Goal: Task Accomplishment & Management: Manage account settings

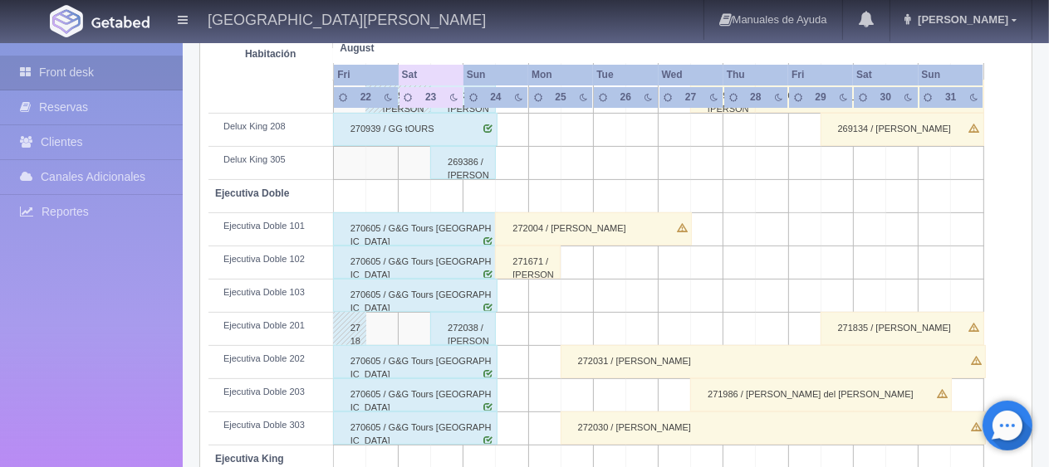
scroll to position [304, 0]
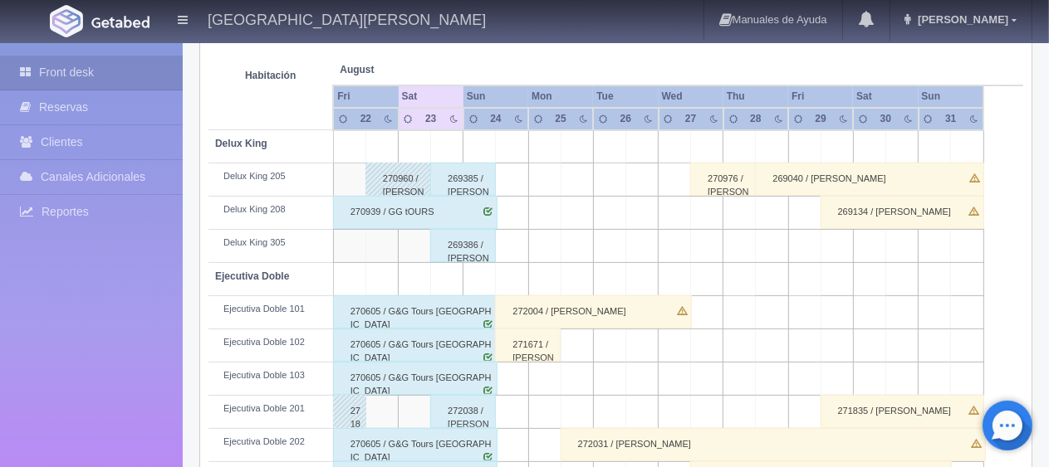
click at [565, 316] on div "272004 / [PERSON_NAME]" at bounding box center [593, 312] width 196 height 33
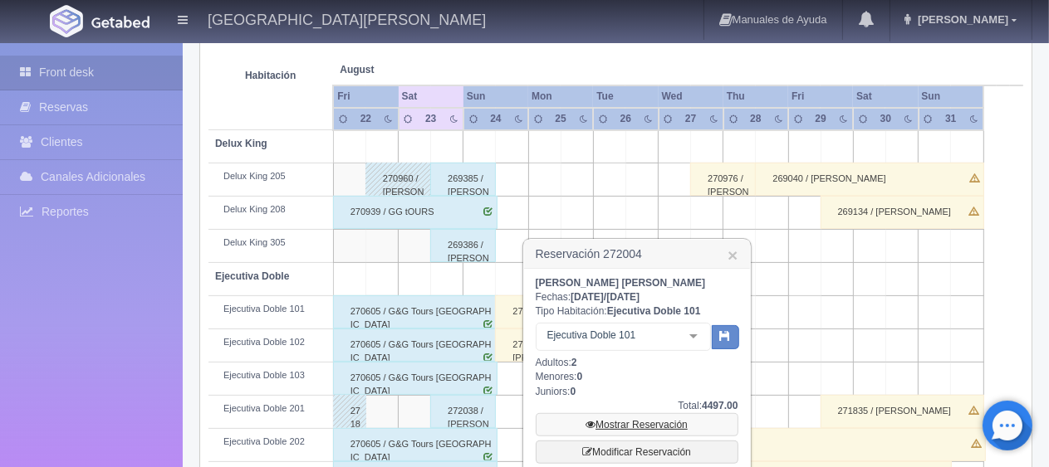
click at [653, 418] on link "Mostrar Reservación" at bounding box center [636, 424] width 203 height 23
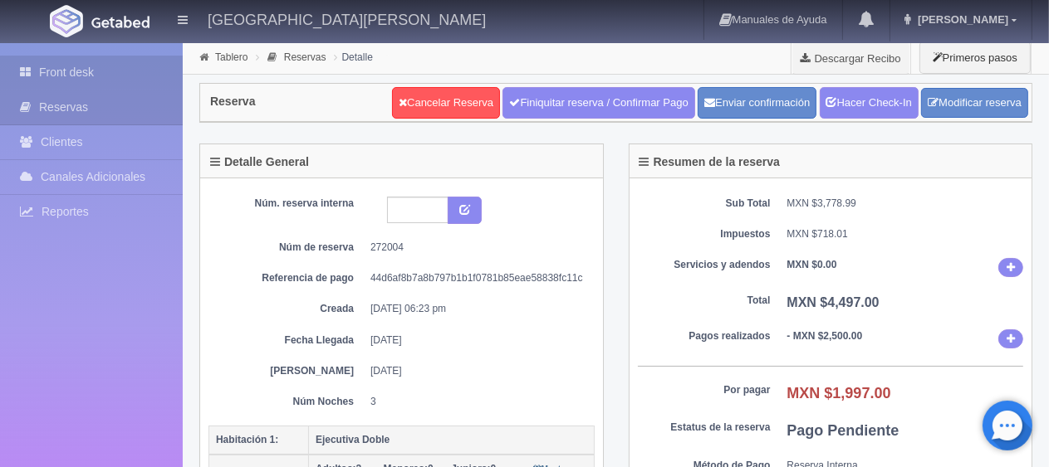
click at [130, 71] on link "Front desk" at bounding box center [91, 73] width 183 height 34
